Goal: Navigation & Orientation: Understand site structure

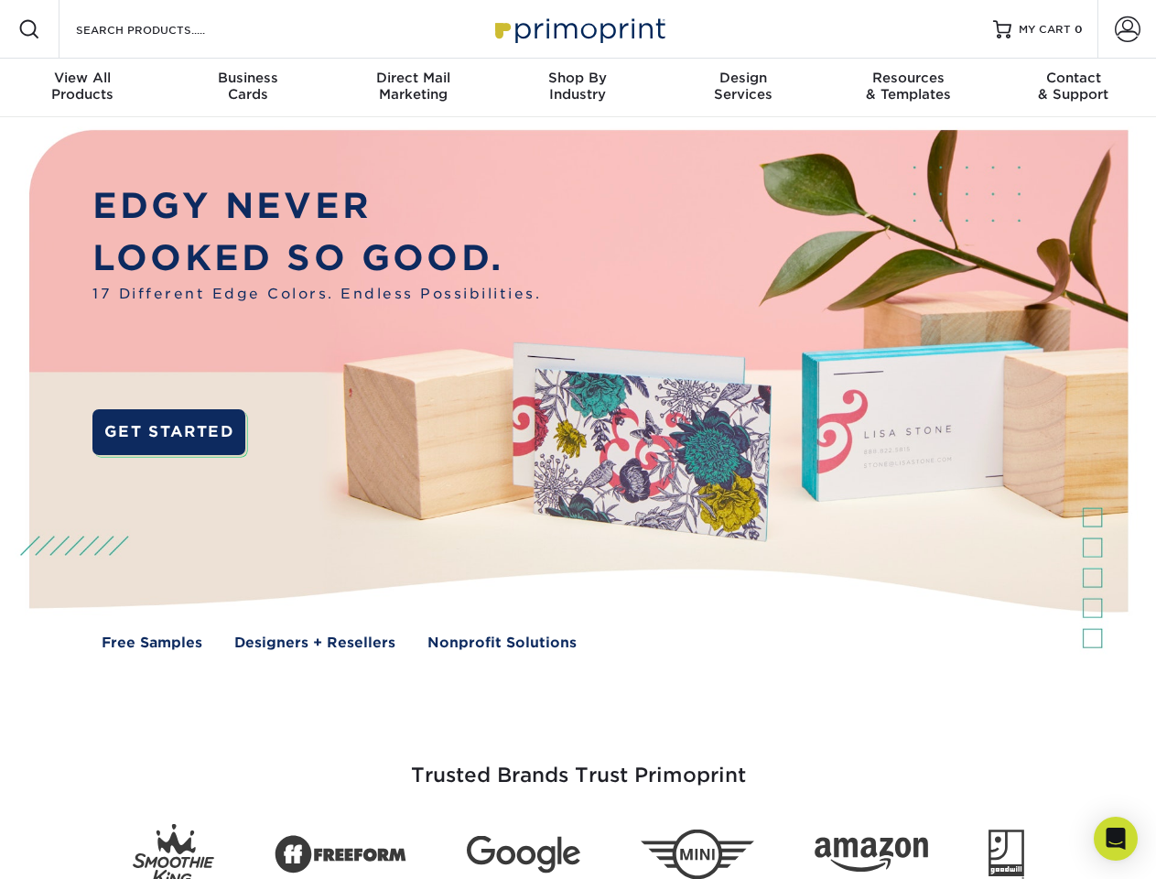
click at [578, 439] on img at bounding box center [577, 403] width 1144 height 572
click at [29, 29] on span at bounding box center [29, 29] width 22 height 22
click at [1127, 29] on span at bounding box center [1128, 29] width 26 height 26
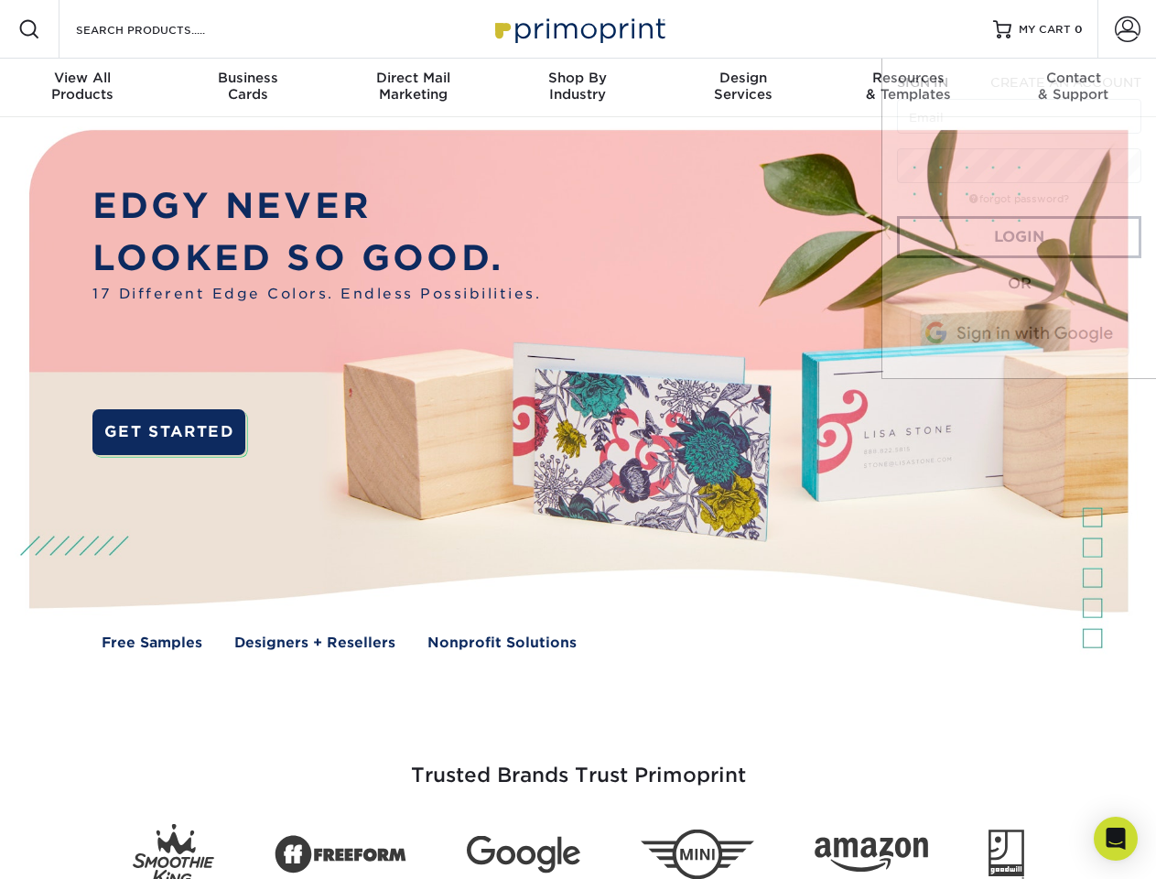
click at [82, 88] on div "View All Products" at bounding box center [82, 86] width 165 height 33
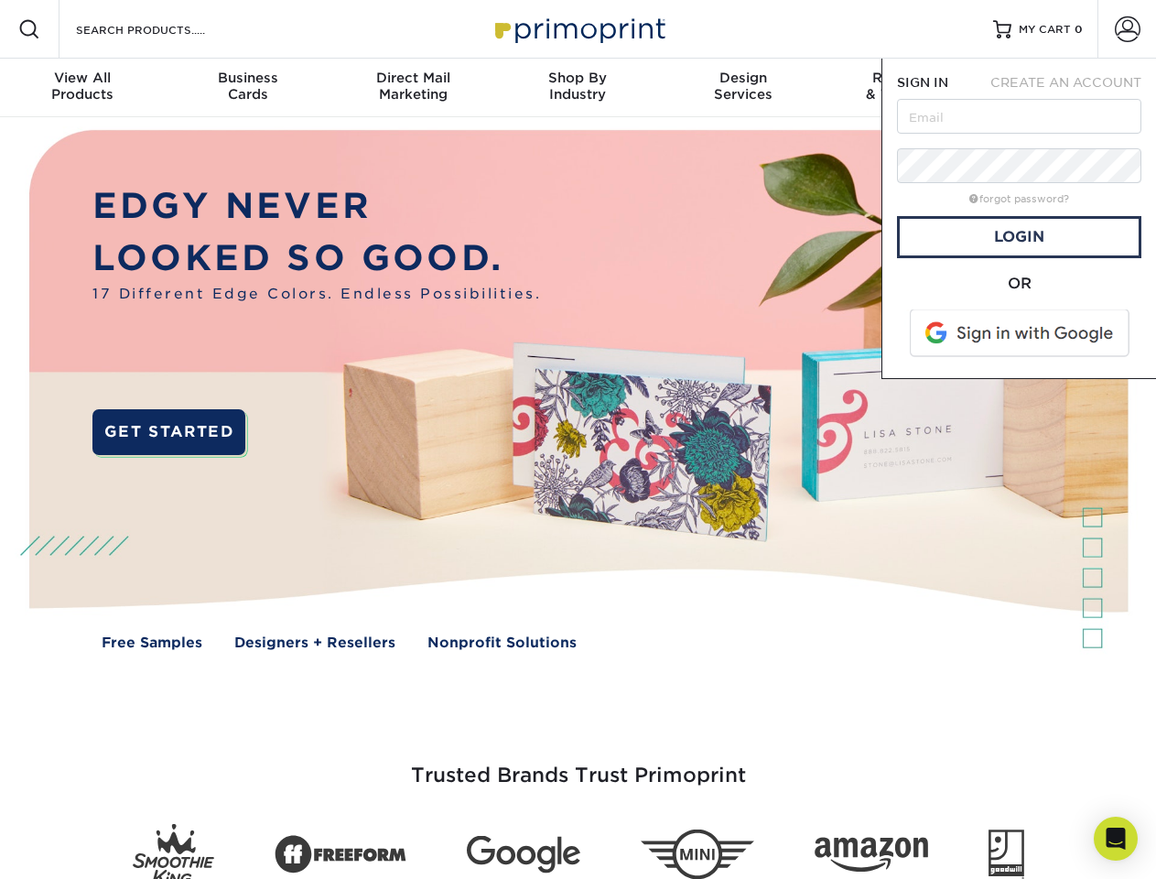
click at [247, 88] on div "Business Cards" at bounding box center [247, 86] width 165 height 33
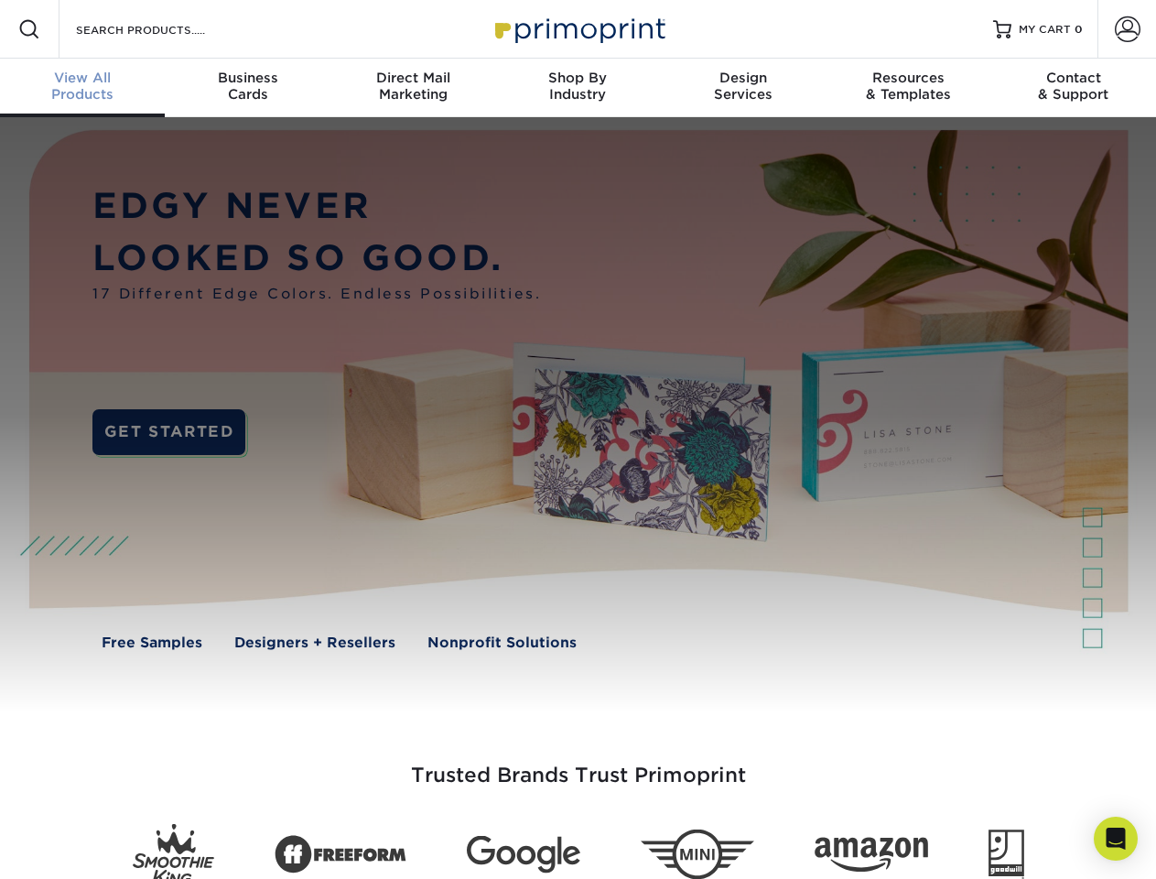
click at [413, 88] on div "Direct Mail Marketing" at bounding box center [412, 86] width 165 height 33
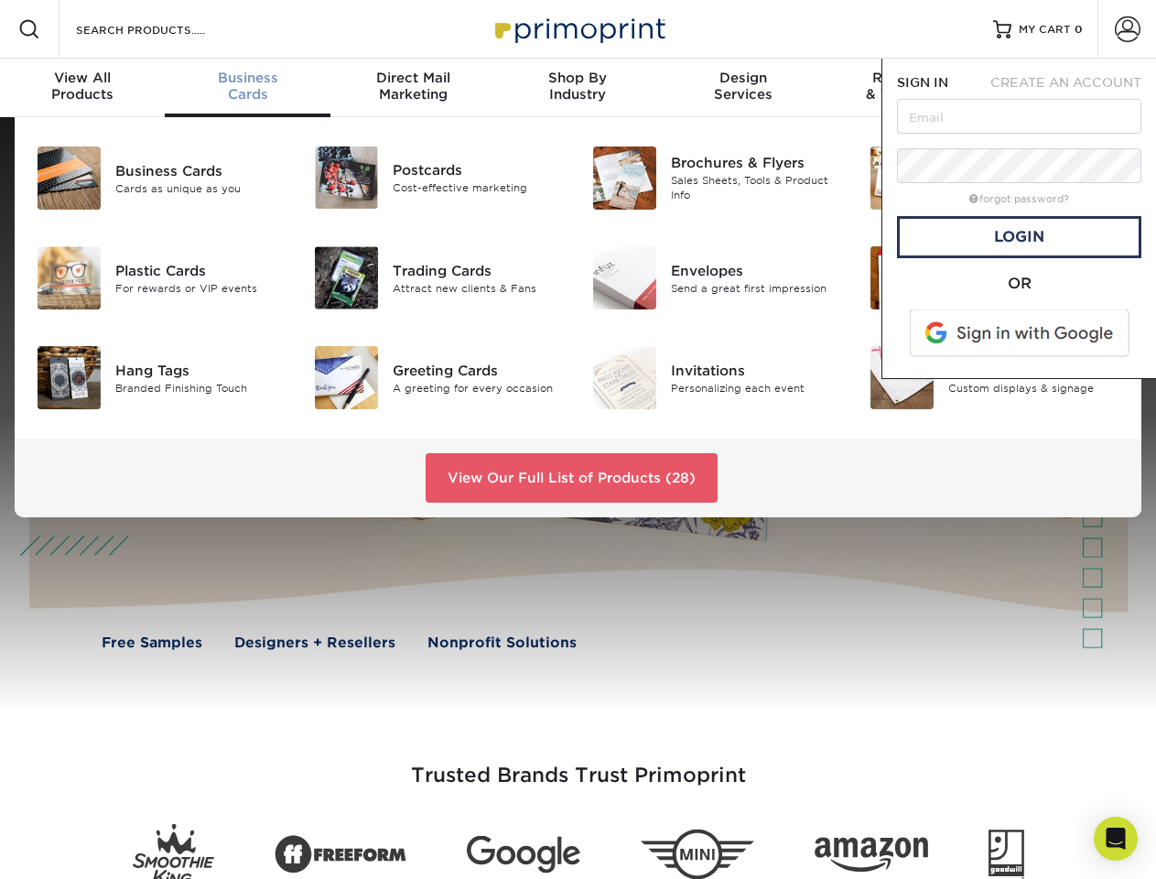
click at [578, 88] on div "Shop By Industry" at bounding box center [577, 86] width 165 height 33
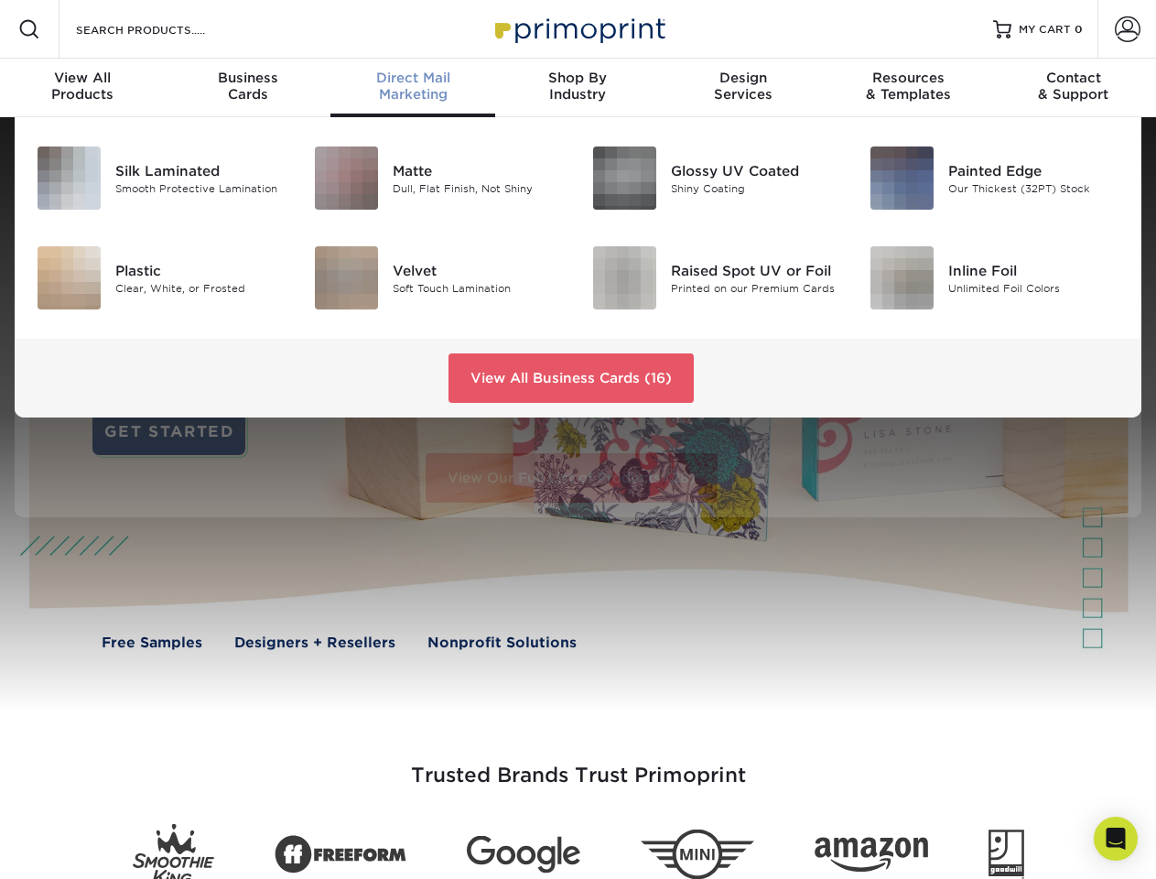
click at [743, 88] on div "Design Services" at bounding box center [743, 86] width 165 height 33
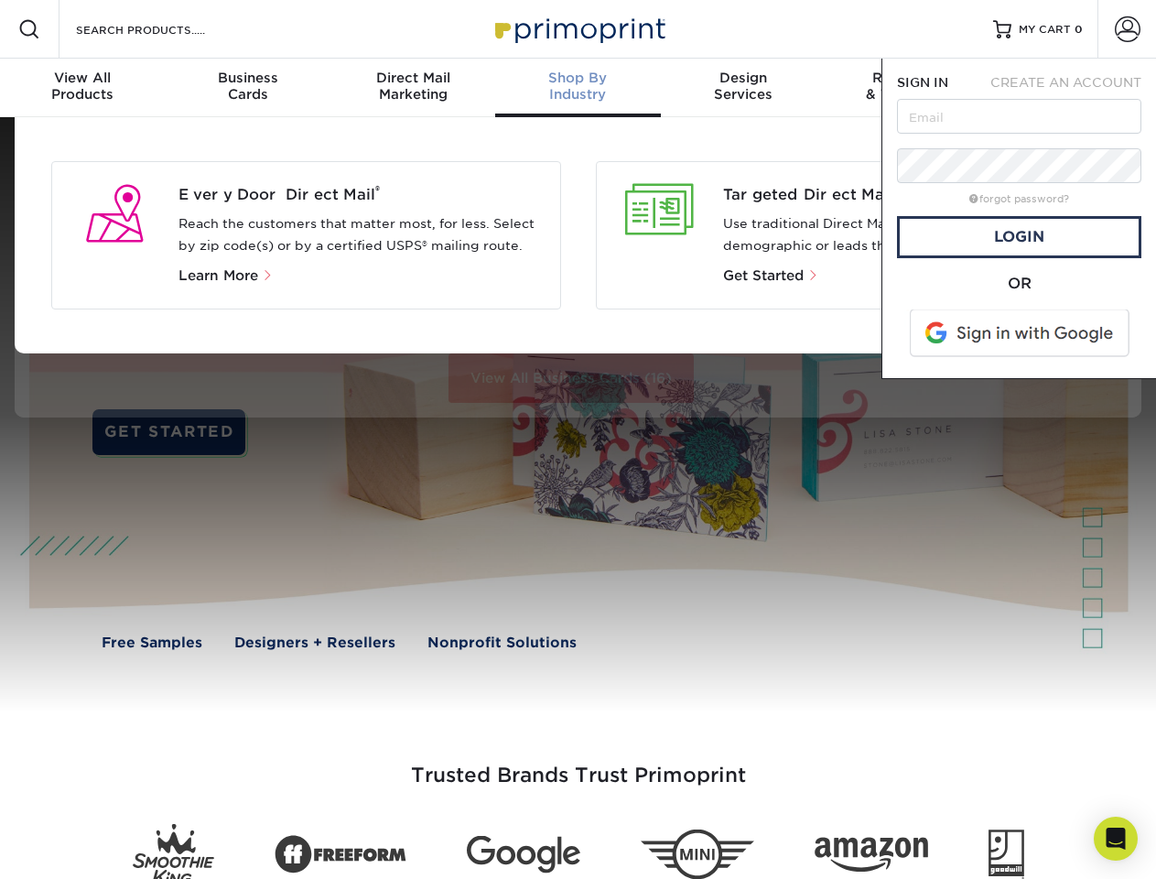
click at [908, 88] on span "SIGN IN" at bounding box center [922, 82] width 51 height 15
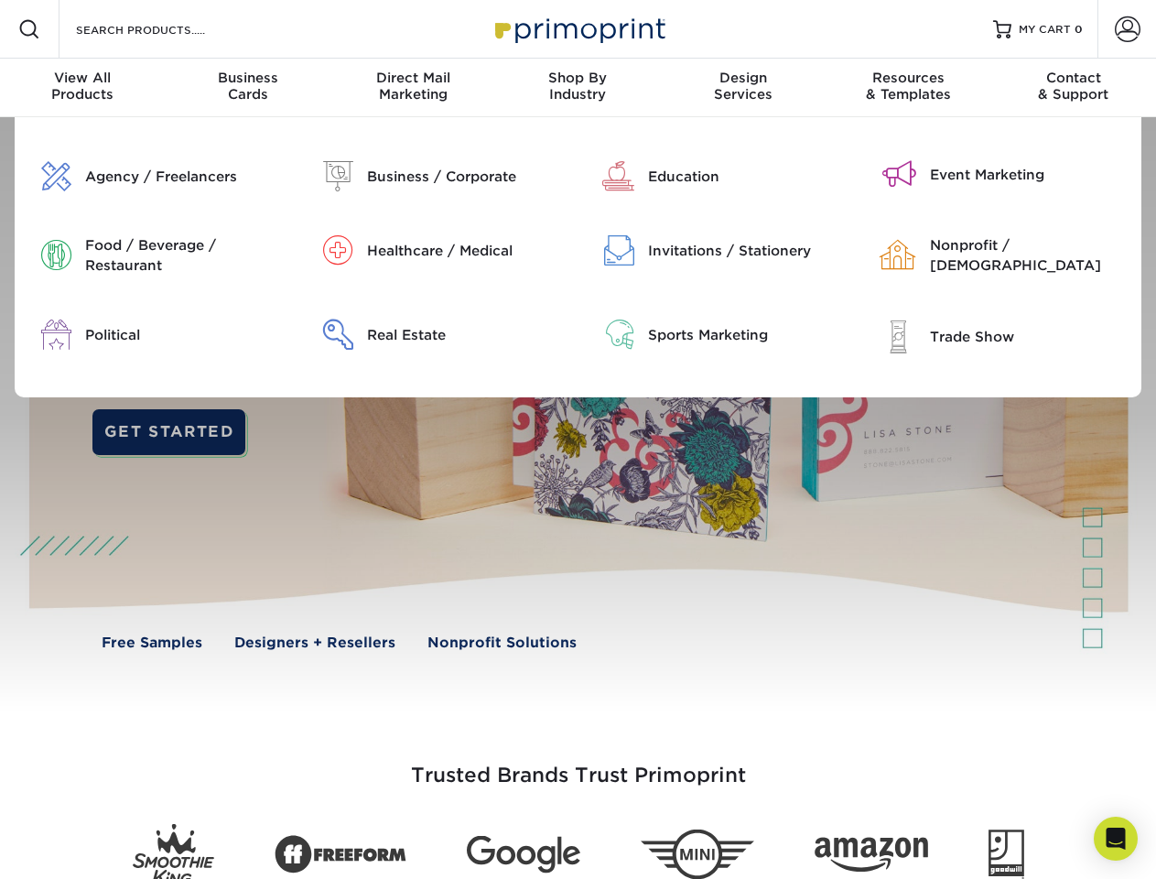
click at [1074, 88] on div "Contact & Support" at bounding box center [1073, 86] width 165 height 33
